Goal: Check status: Check status

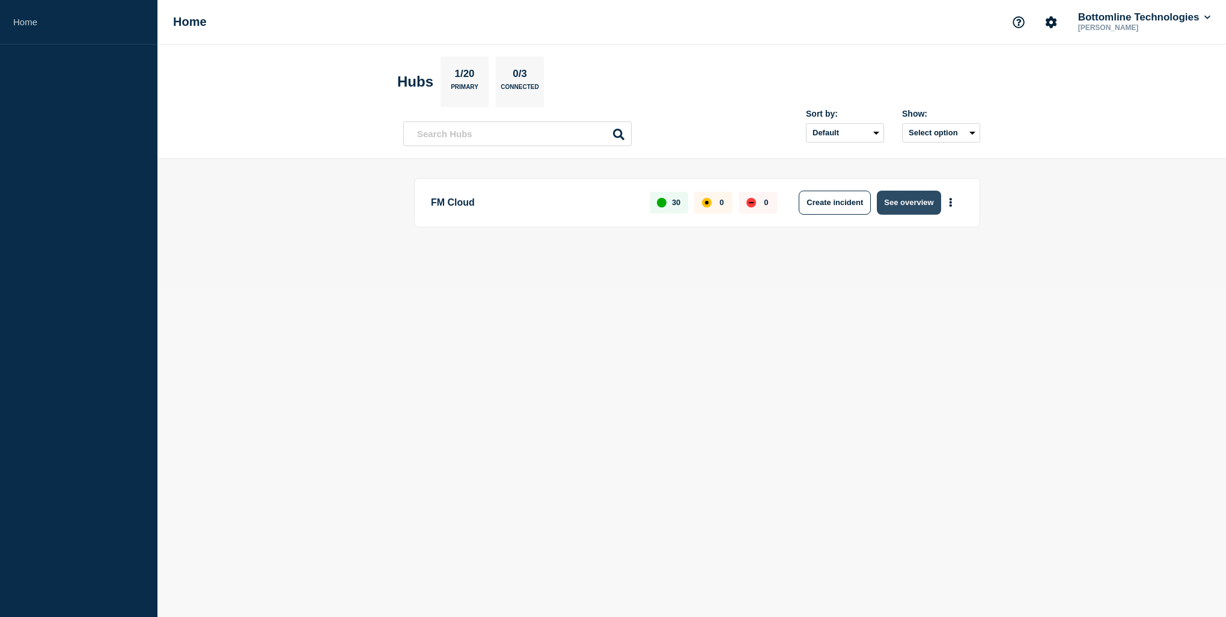
click at [921, 207] on button "See overview" at bounding box center [909, 203] width 64 height 24
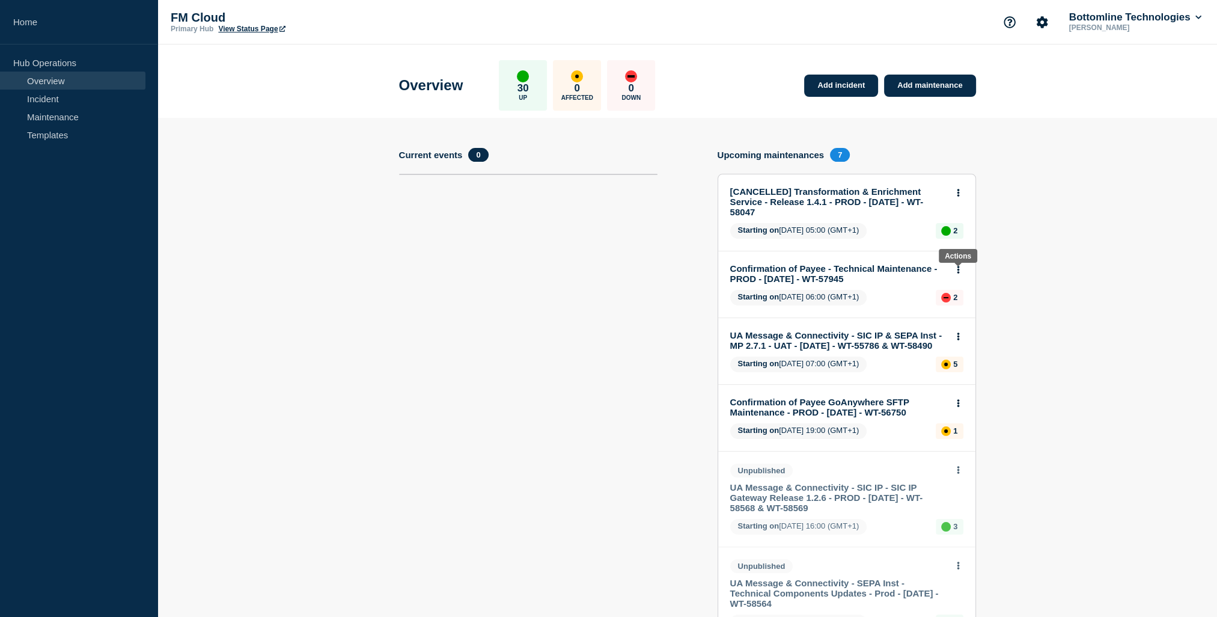
click at [959, 270] on icon at bounding box center [958, 270] width 3 height 8
click at [959, 270] on icon at bounding box center [958, 270] width 2 height 8
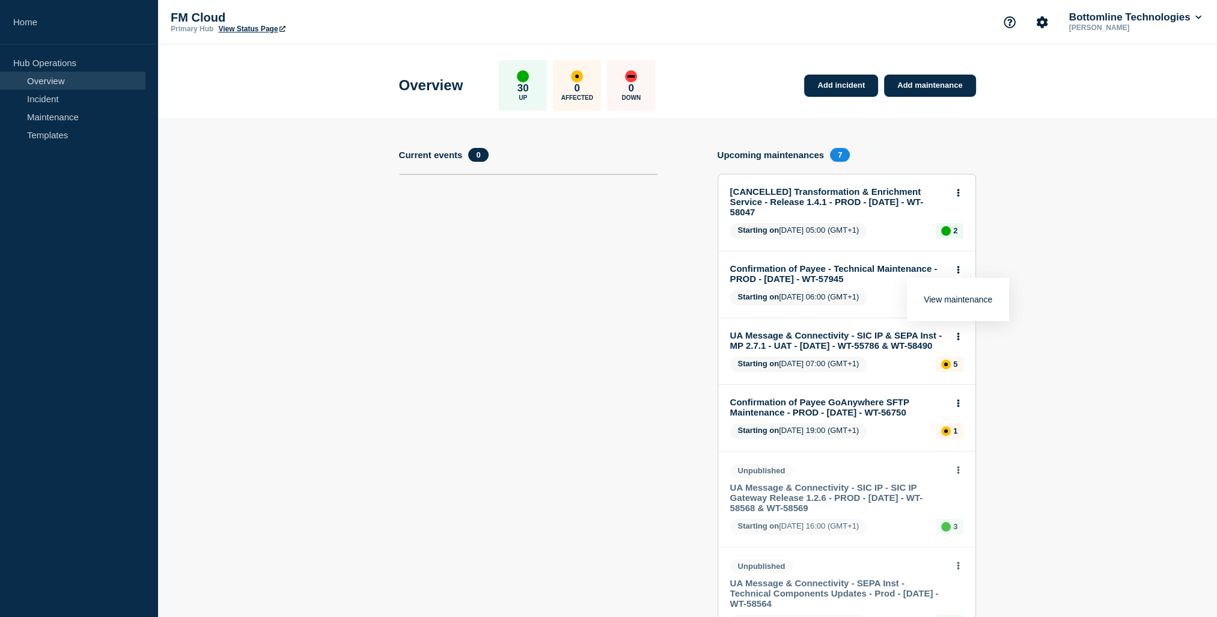
click at [963, 298] on link "View maintenance" at bounding box center [958, 300] width 69 height 10
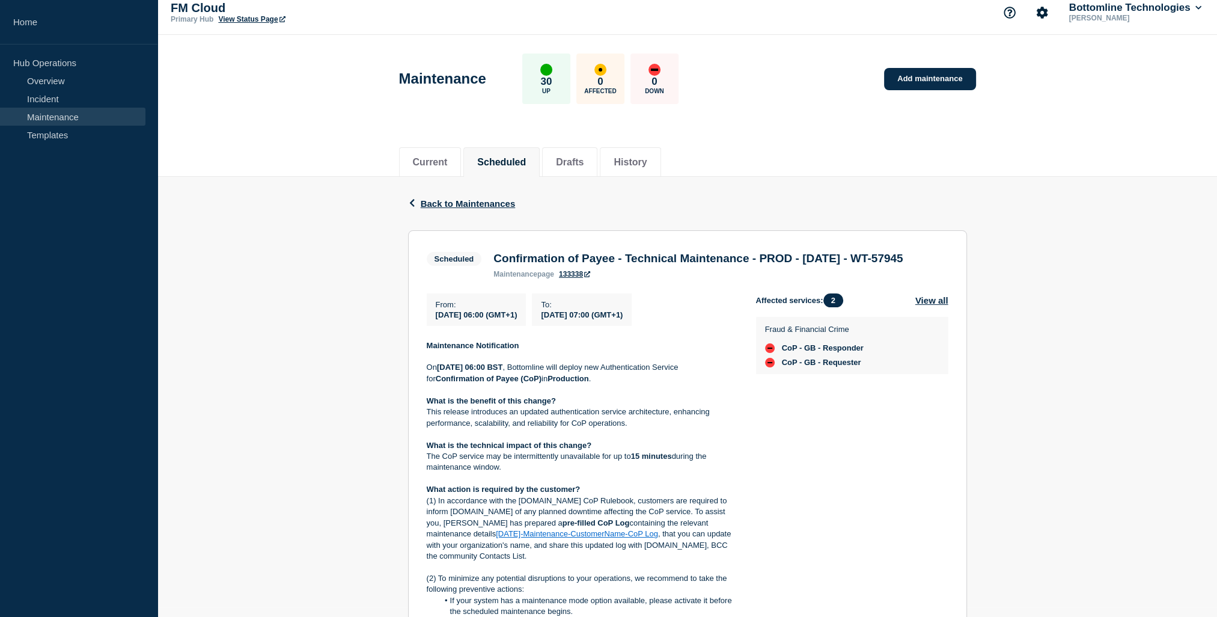
scroll to position [6, 0]
